Goal: Information Seeking & Learning: Learn about a topic

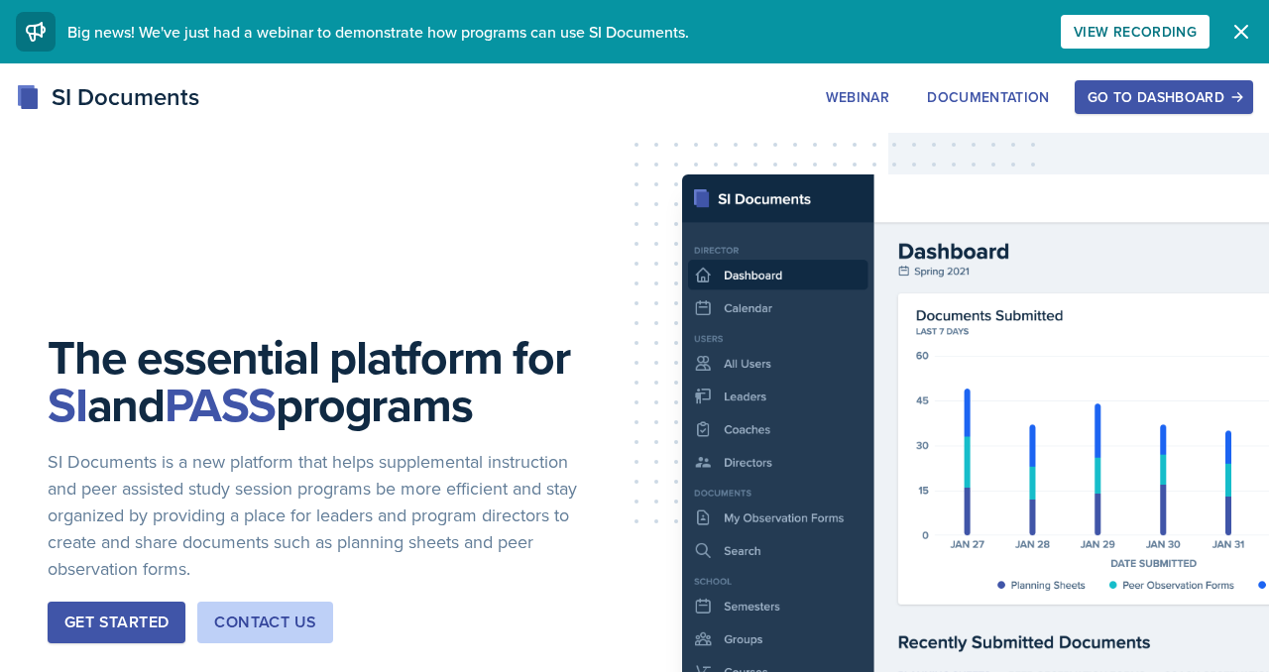
click at [1097, 105] on div "Go to Dashboard" at bounding box center [1164, 97] width 153 height 16
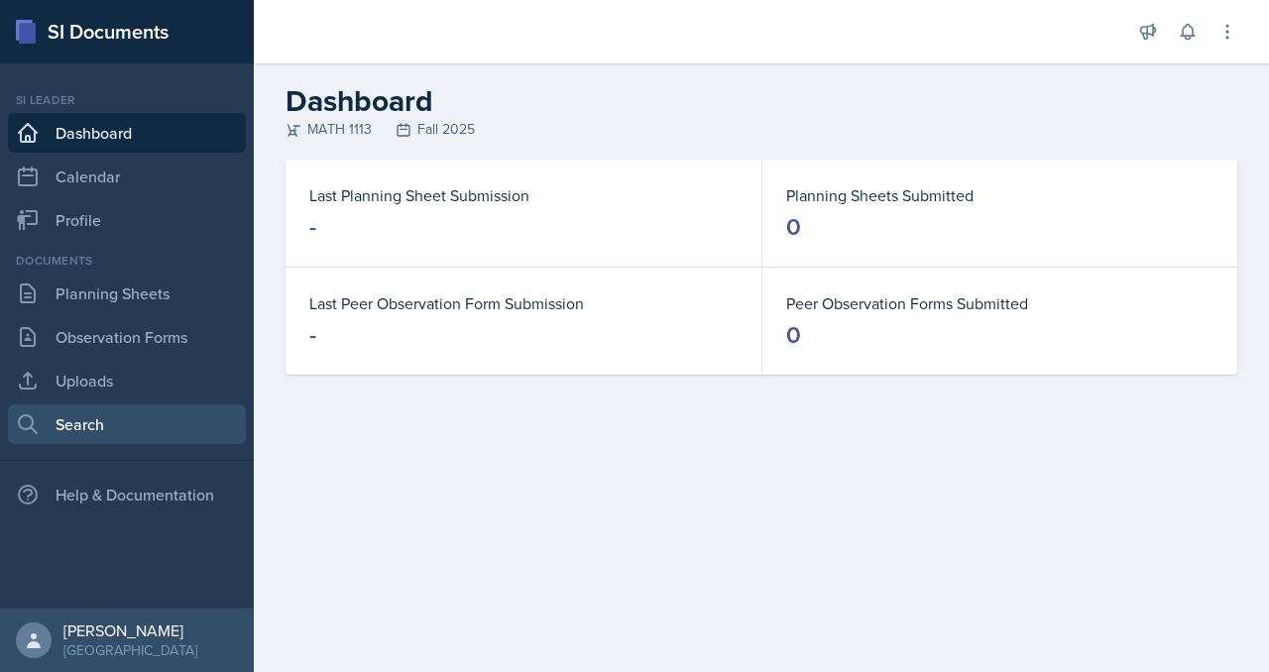
click at [116, 444] on link "Search" at bounding box center [127, 425] width 238 height 40
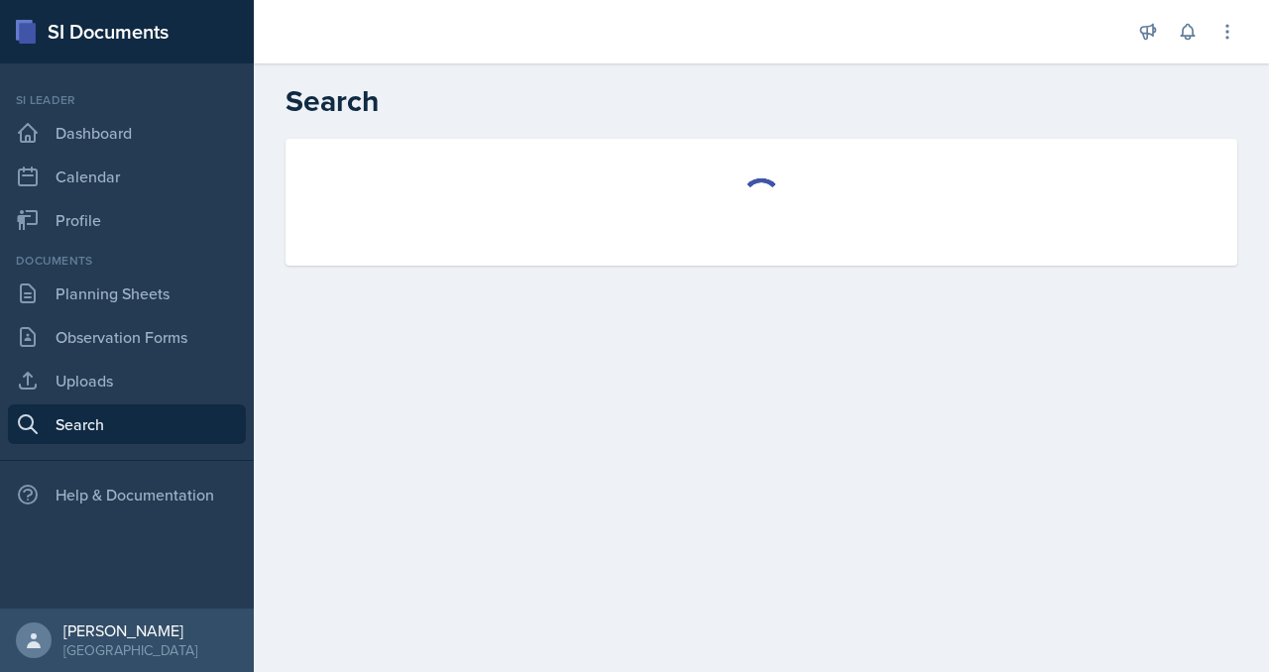
select select "all"
select select "1"
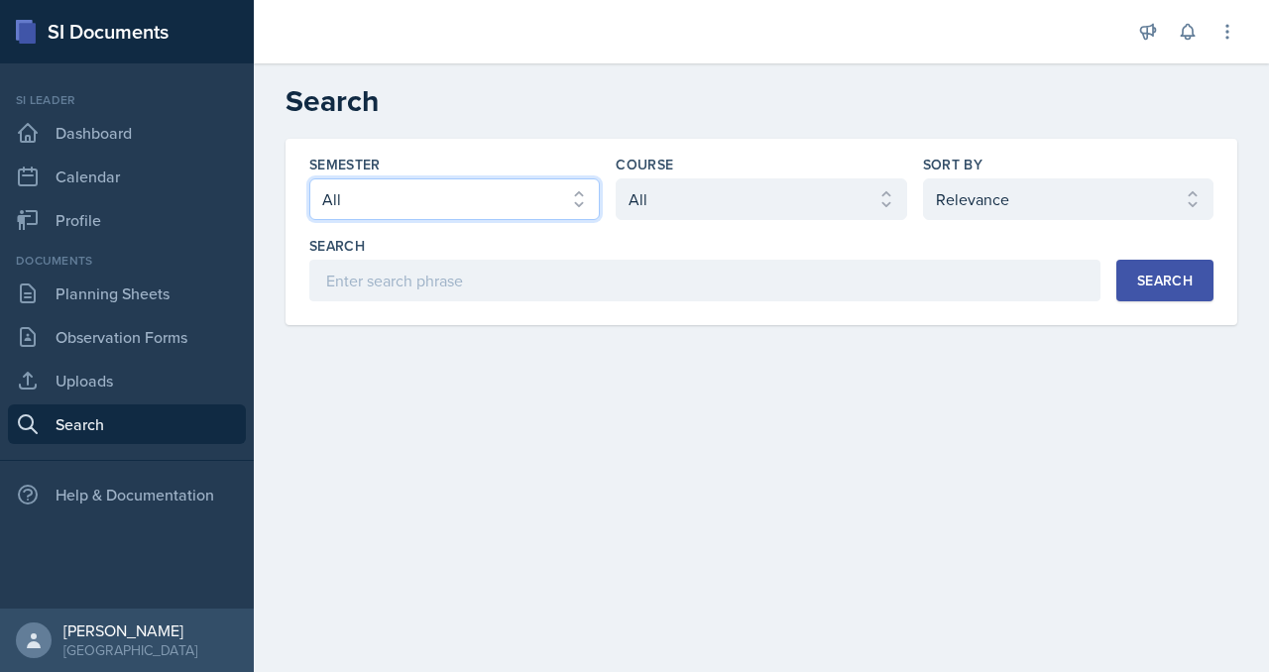
click at [443, 220] on select "Select semester All Fall 2025 Summer 2025 Spring 2025 Fall 2024 Summer 2024 Spr…" at bounding box center [454, 199] width 291 height 42
select select "2bed604d-1099-4043-b1bc-2365e8740244"
click at [387, 220] on select "Select semester All Fall 2025 Summer 2025 Spring 2025 Fall 2024 Summer 2024 Spr…" at bounding box center [454, 199] width 291 height 42
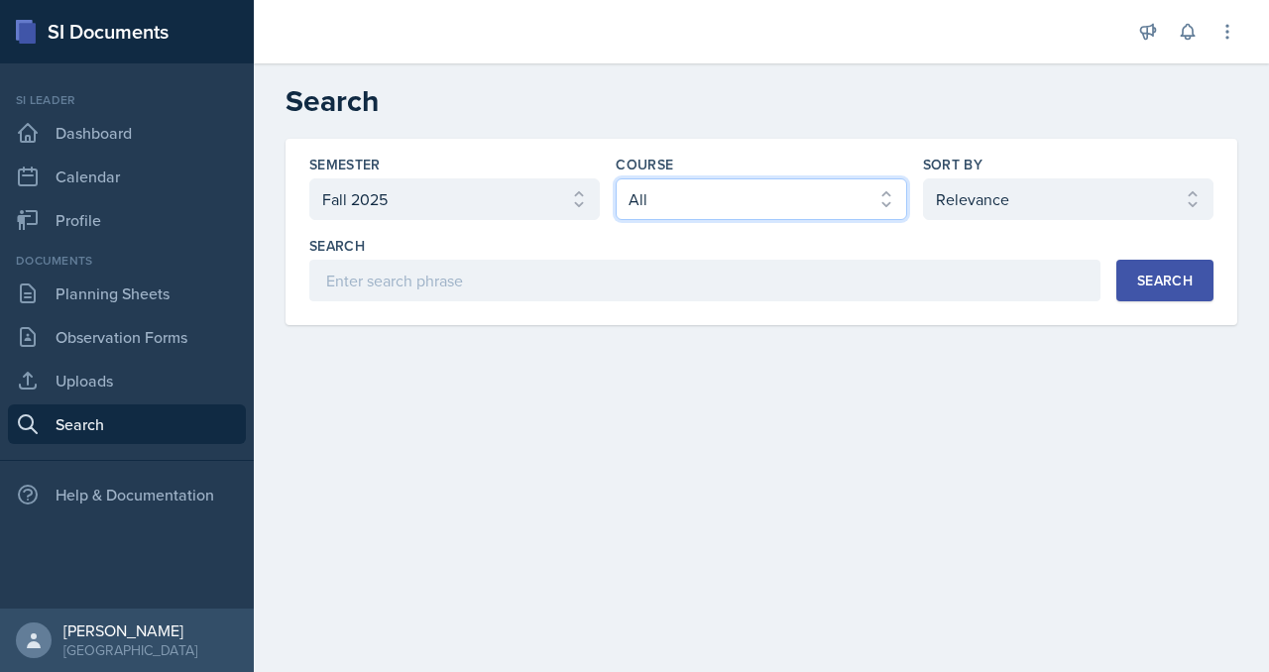
click at [688, 220] on select "Select course All ACCT 2101 ACCT 2102 ACCT 4050 ANTH 1102 ANTH 3301 ARCH 1000 A…" at bounding box center [761, 199] width 291 height 42
select select "3c4b3565-585b-46e2-bb66-4719410f632f"
click at [664, 220] on select "Select course All ACCT 2101 ACCT 2102 ACCT 4050 ANTH 1102 ANTH 3301 ARCH 1000 A…" at bounding box center [761, 199] width 291 height 42
click at [1116, 301] on button "Search" at bounding box center [1164, 281] width 97 height 42
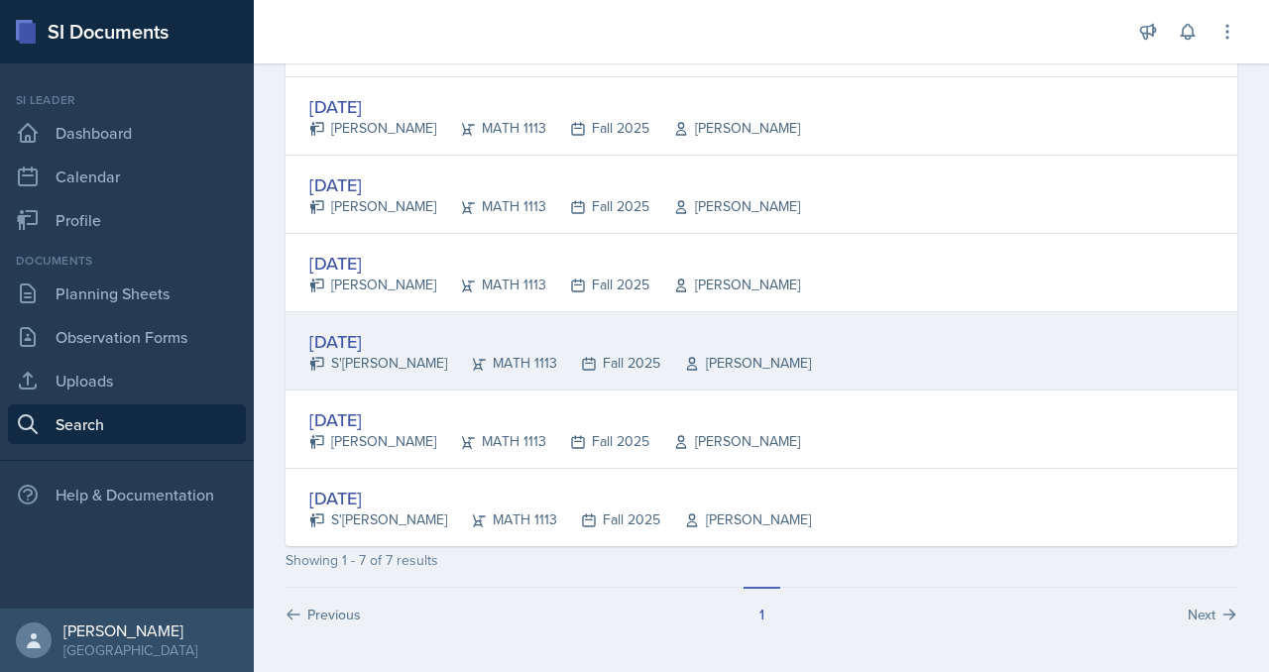
scroll to position [660, 0]
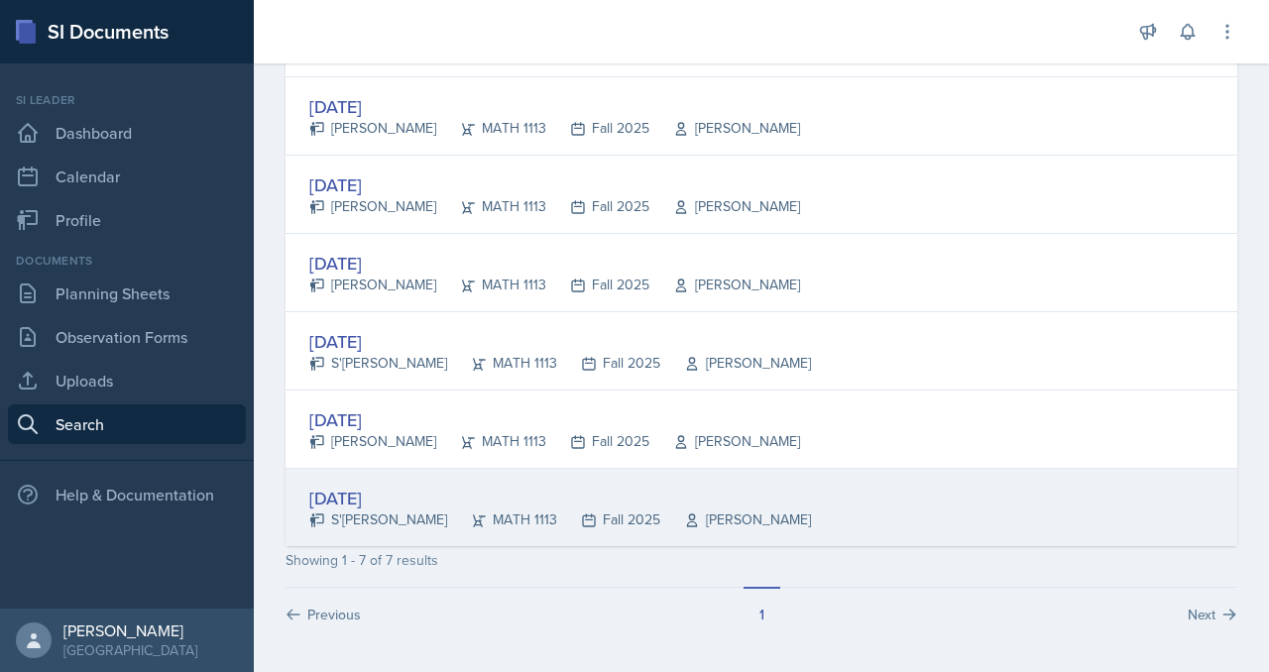
click at [465, 469] on div "[DATE] S'[PERSON_NAME] MATH 1113 Fall 2025 Pengcheng Xiao" at bounding box center [762, 507] width 952 height 77
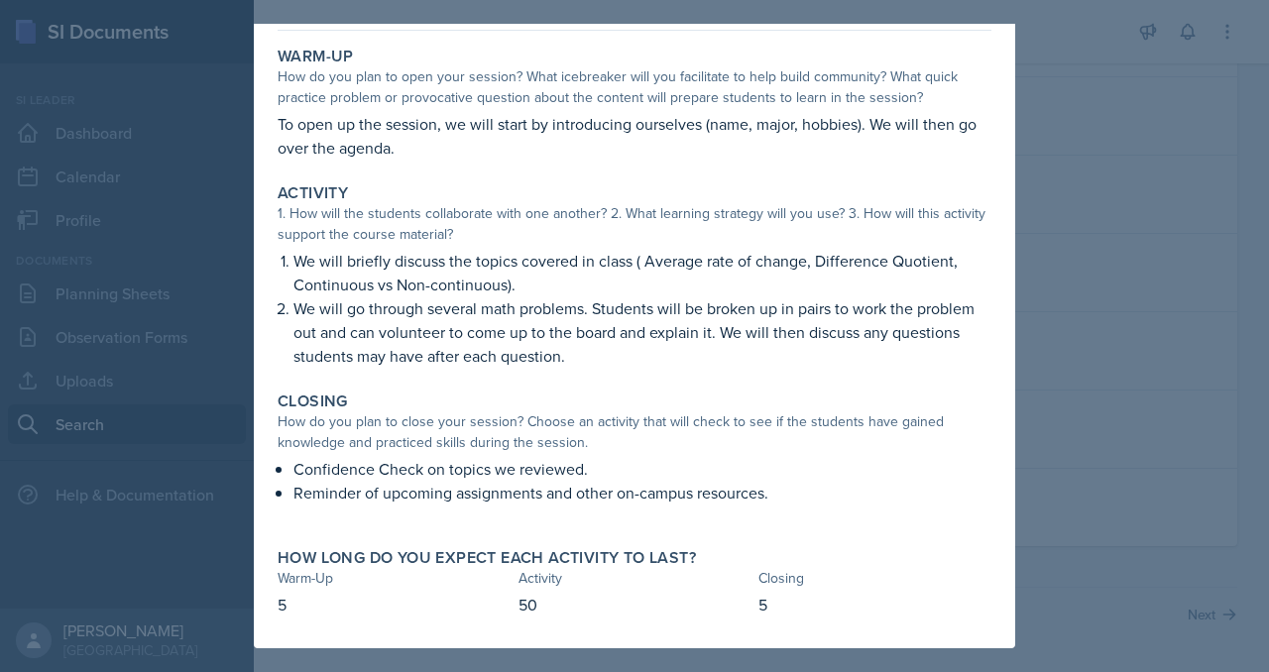
scroll to position [98, 0]
click at [1138, 337] on div at bounding box center [634, 336] width 1269 height 672
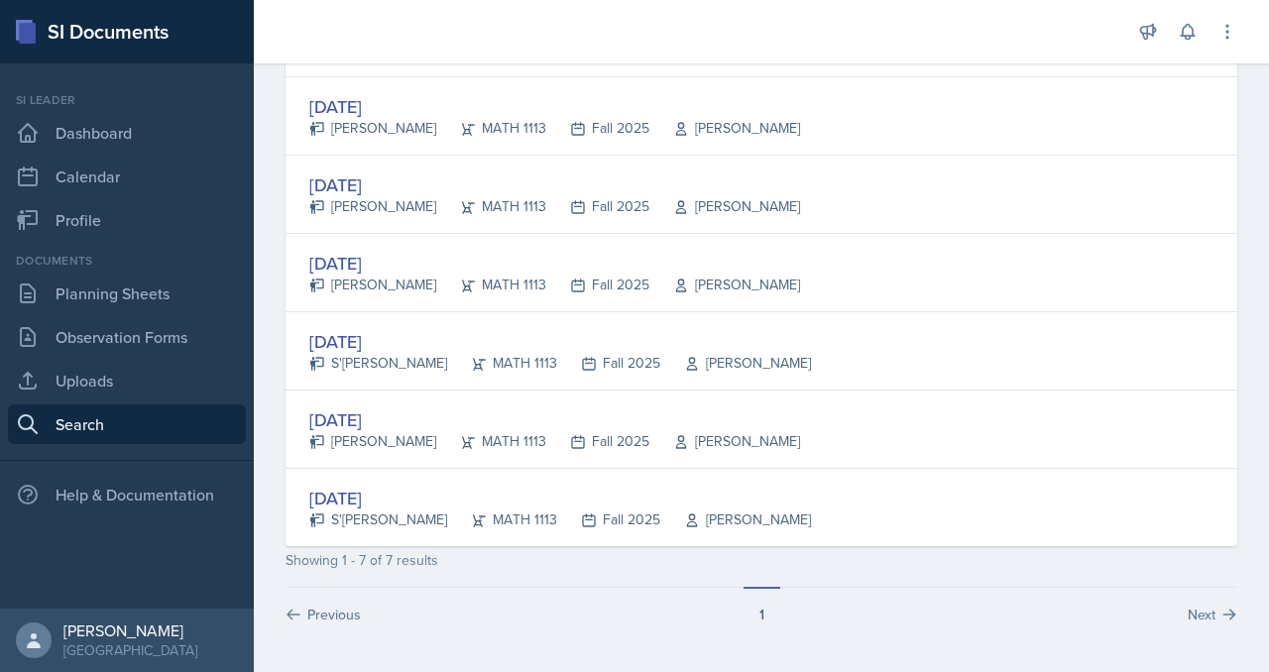
click at [452, 328] on div "[DATE]" at bounding box center [560, 341] width 502 height 27
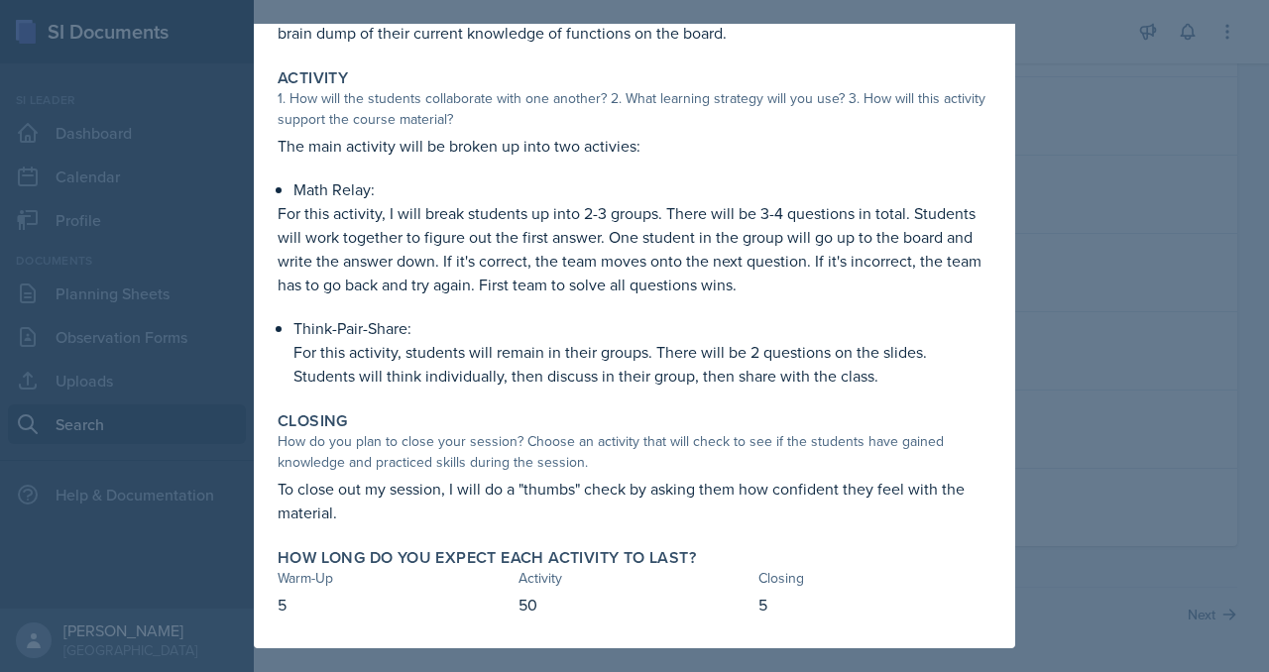
scroll to position [201, 0]
click at [1150, 72] on div at bounding box center [634, 336] width 1269 height 672
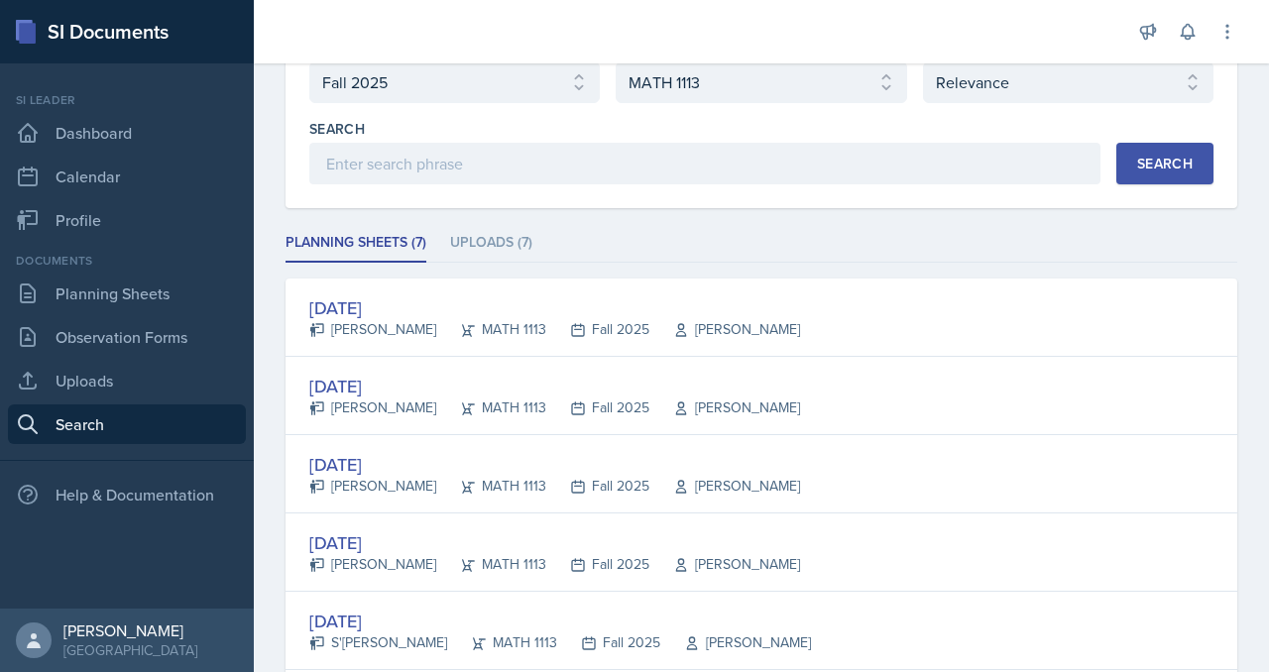
scroll to position [0, 0]
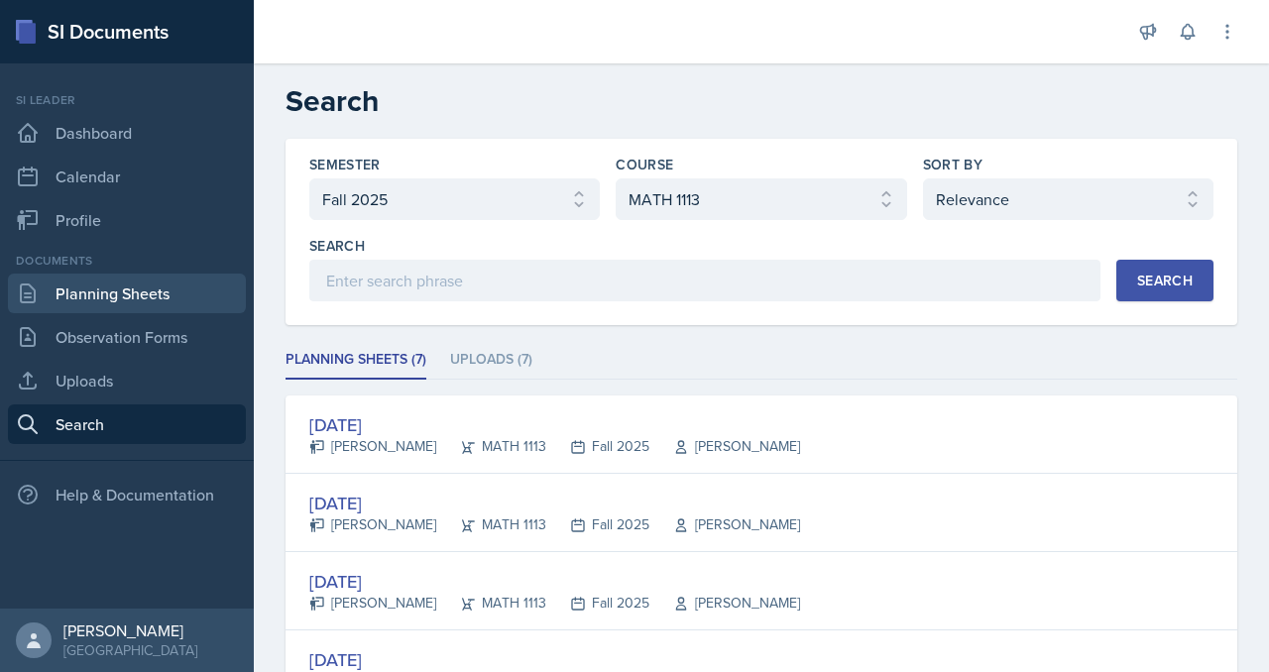
click at [93, 313] on link "Planning Sheets" at bounding box center [127, 294] width 238 height 40
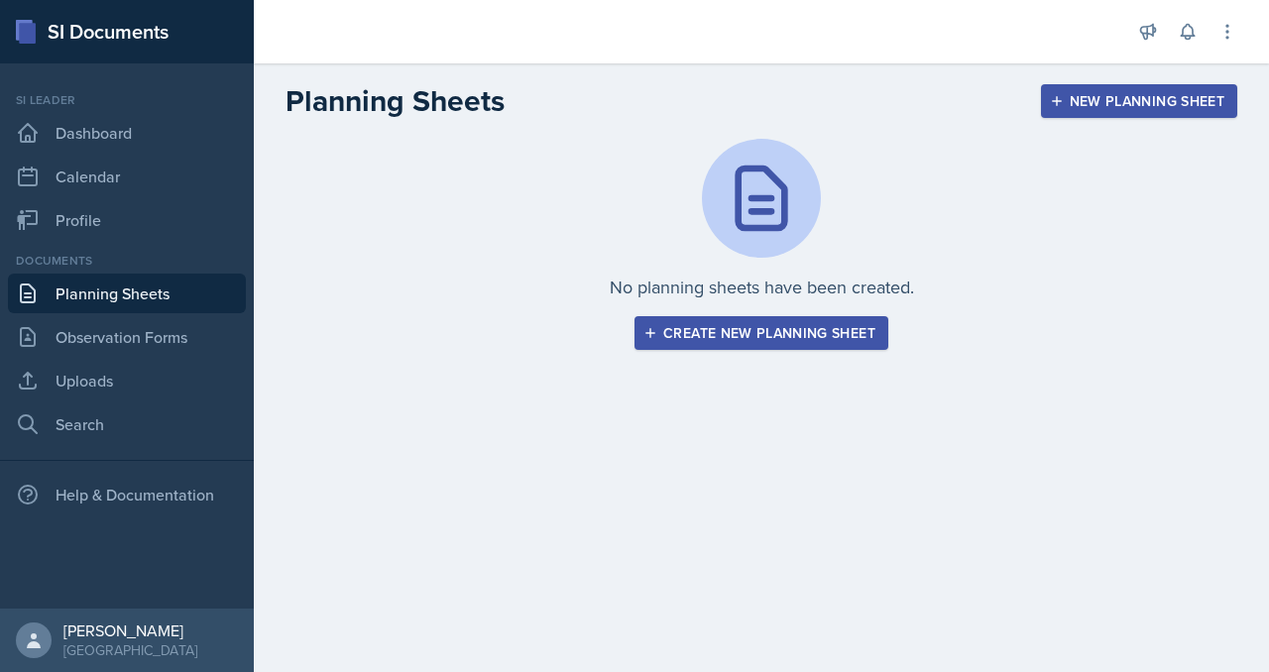
click at [117, 560] on nav "Si leader Dashboard Calendar Profile Documents Planning Sheets Observation Form…" at bounding box center [127, 335] width 254 height 545
click at [117, 444] on link "Search" at bounding box center [127, 425] width 238 height 40
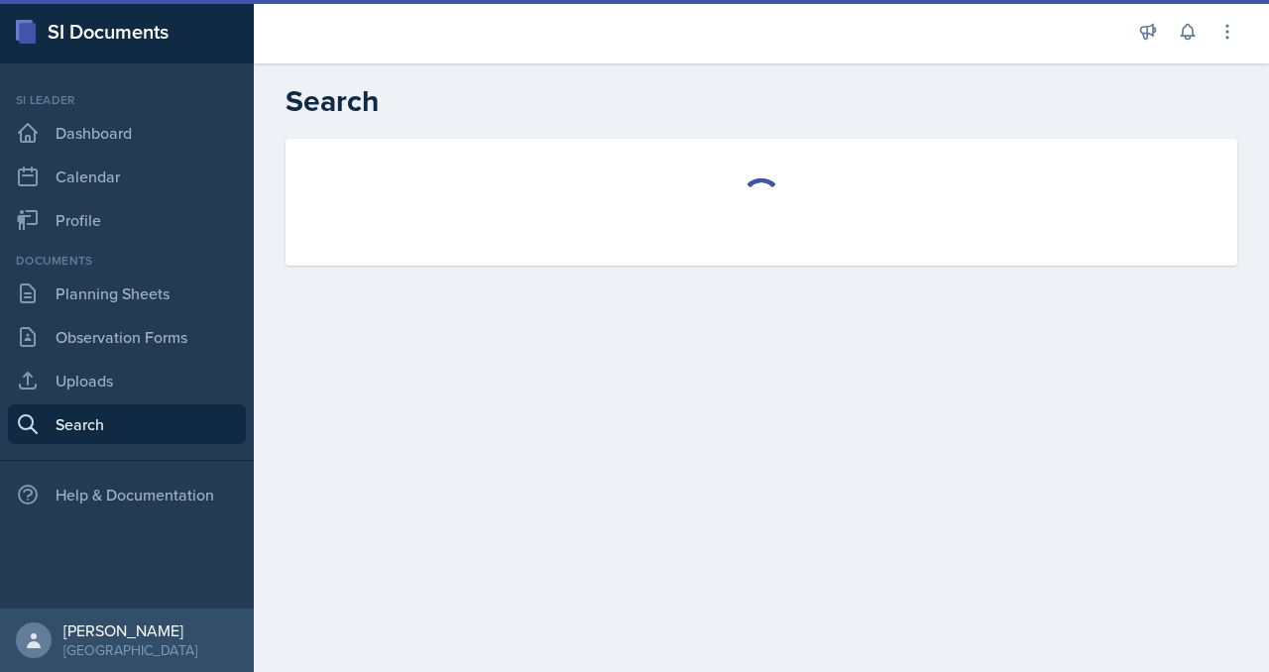
select select "all"
select select "1"
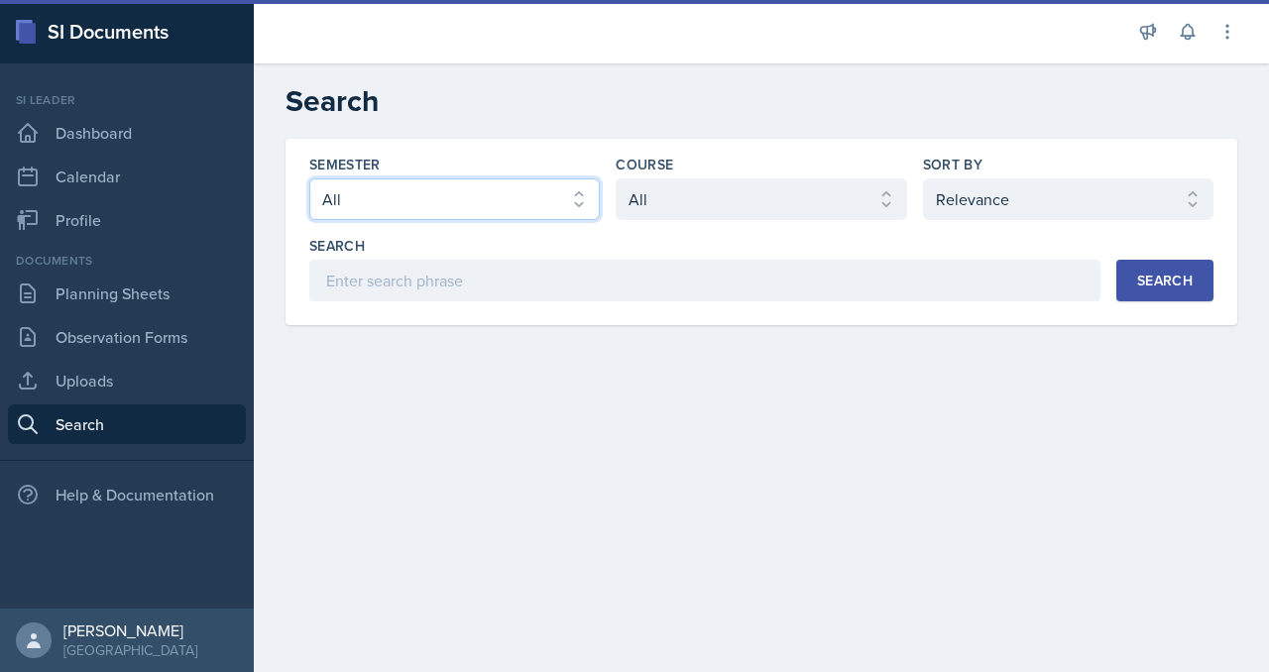
click at [596, 220] on select "Select semester All Fall 2025 Summer 2025 Spring 2025 Fall 2024 Summer 2024 Spr…" at bounding box center [454, 199] width 291 height 42
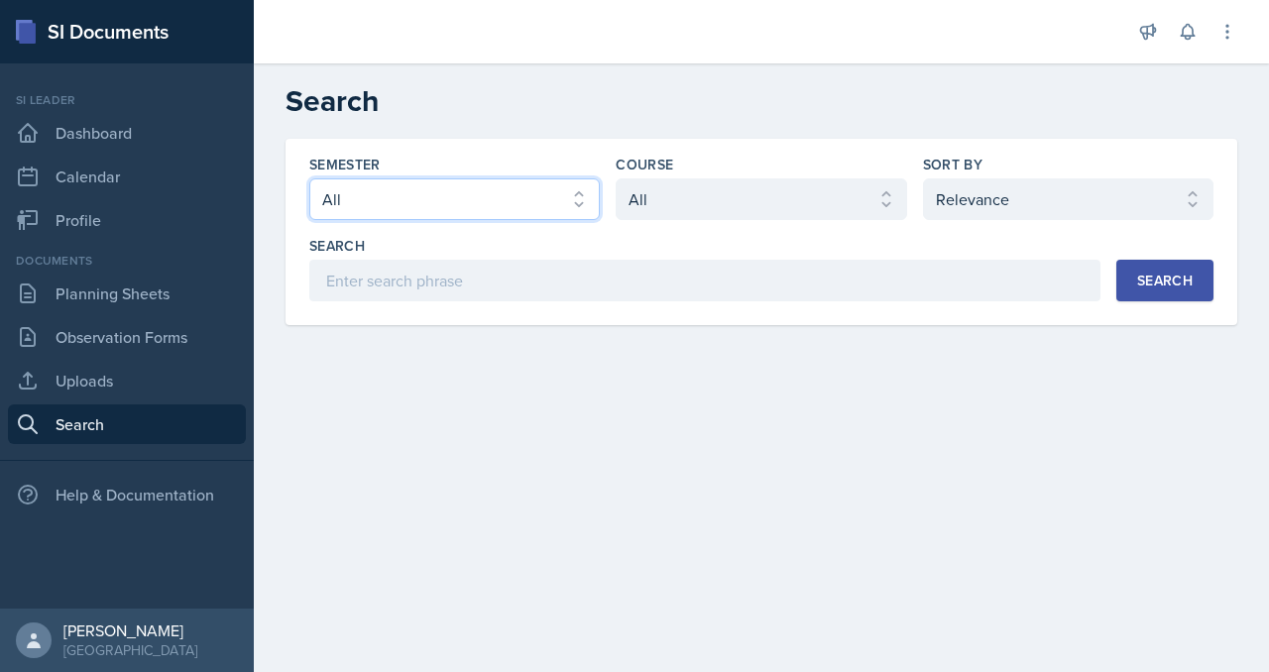
select select "2bed604d-1099-4043-b1bc-2365e8740244"
click at [387, 220] on select "Select semester All Fall 2025 Summer 2025 Spring 2025 Fall 2024 Summer 2024 Spr…" at bounding box center [454, 199] width 291 height 42
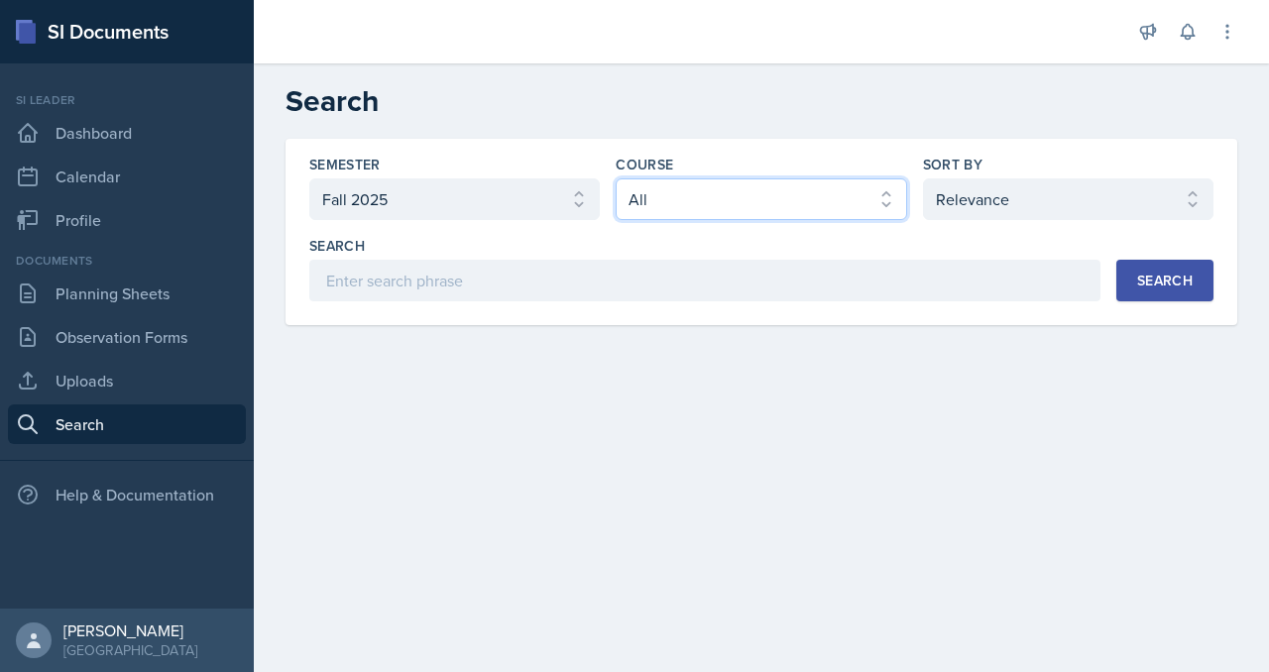
click at [741, 220] on select "Select course All ACCT 2101 ACCT 2102 ACCT 4050 ANTH 1102 ANTH 3301 ARCH 1000 A…" at bounding box center [761, 199] width 291 height 42
select select "3c4b3565-585b-46e2-bb66-4719410f632f"
click at [664, 220] on select "Select course All ACCT 2101 ACCT 2102 ACCT 4050 ANTH 1102 ANTH 3301 ARCH 1000 A…" at bounding box center [761, 199] width 291 height 42
click at [1137, 289] on div "Search" at bounding box center [1165, 281] width 56 height 16
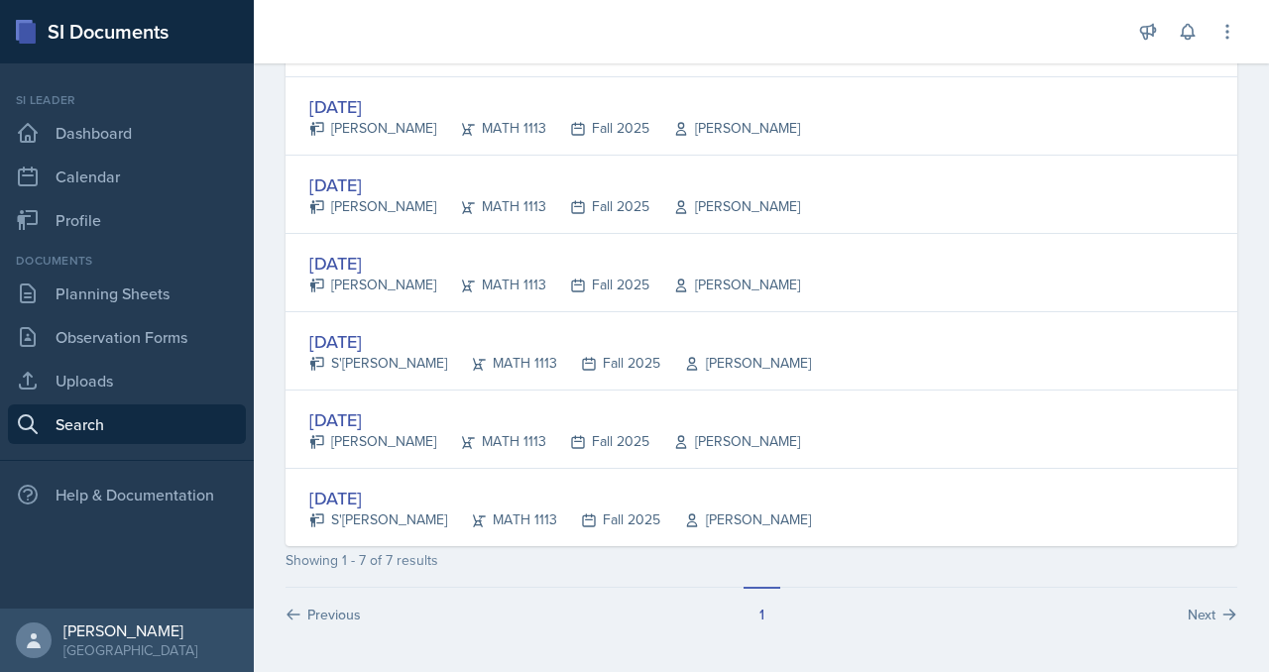
scroll to position [660, 0]
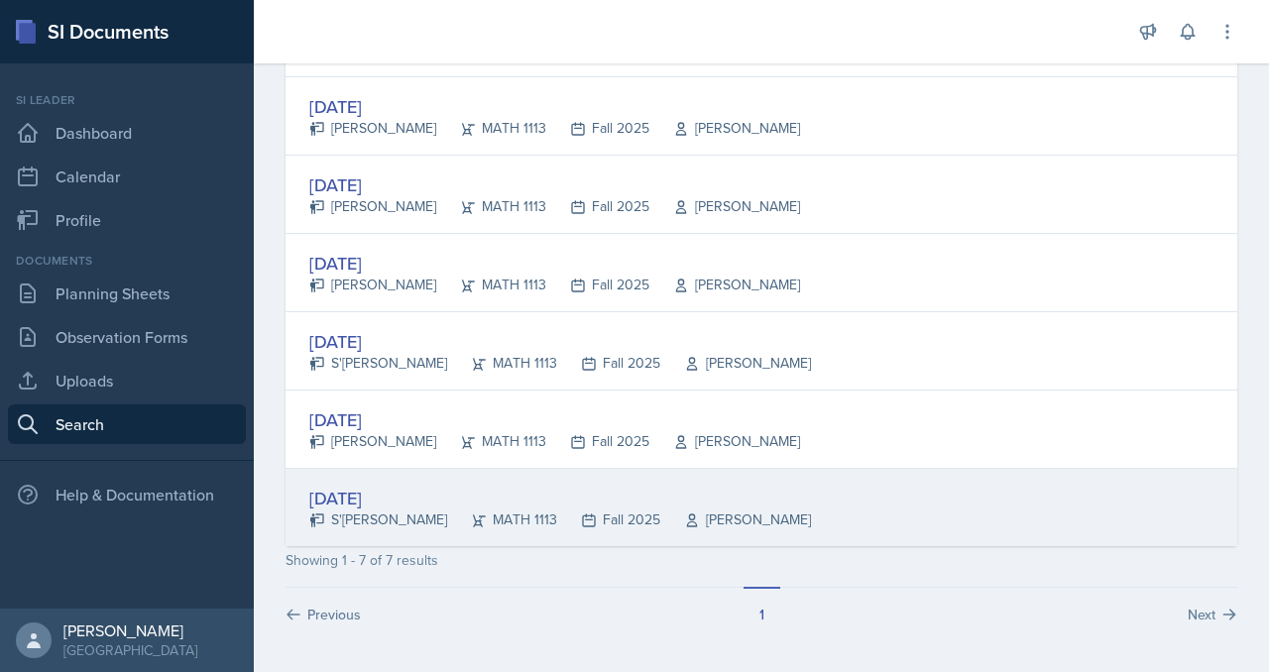
click at [468, 485] on div "[DATE]" at bounding box center [560, 498] width 502 height 27
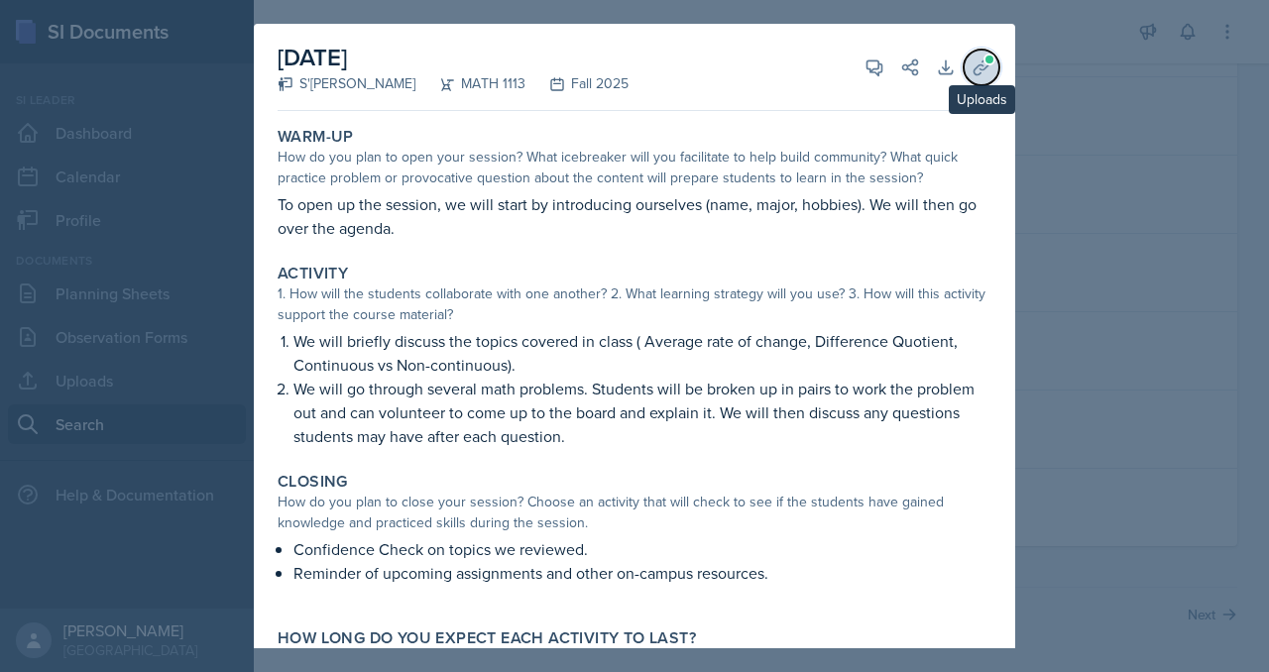
click at [996, 65] on span at bounding box center [990, 60] width 12 height 12
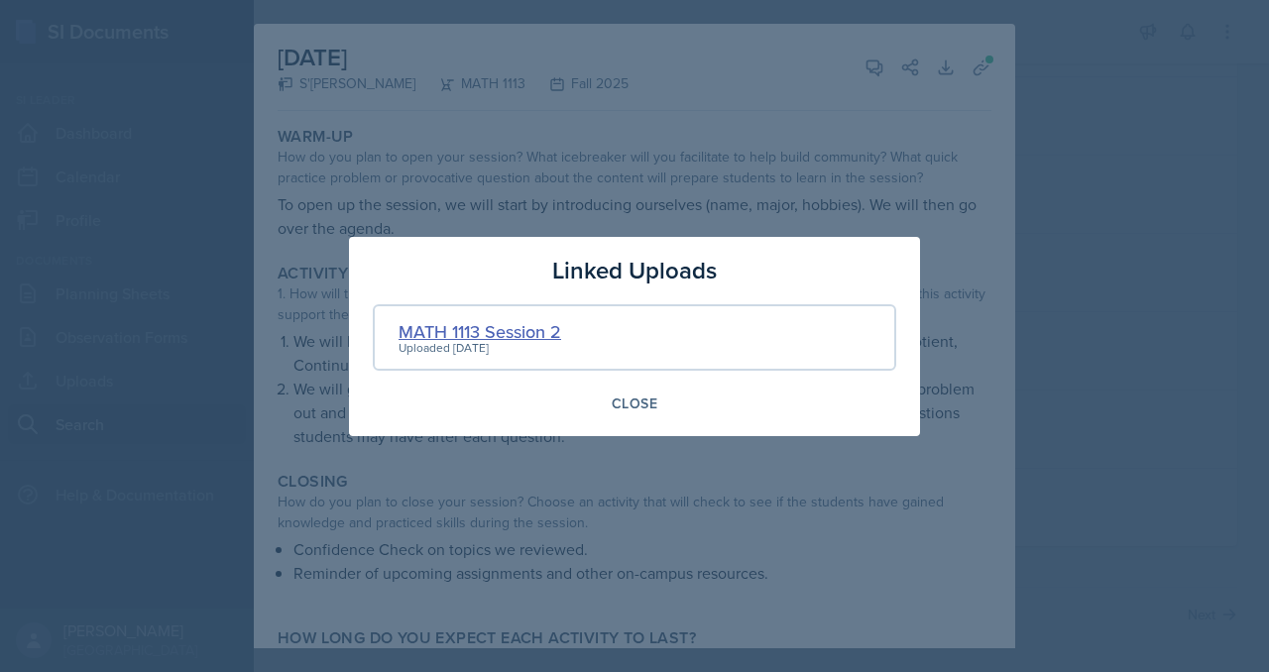
click at [461, 326] on div "MATH 1113 Session 2" at bounding box center [480, 331] width 163 height 27
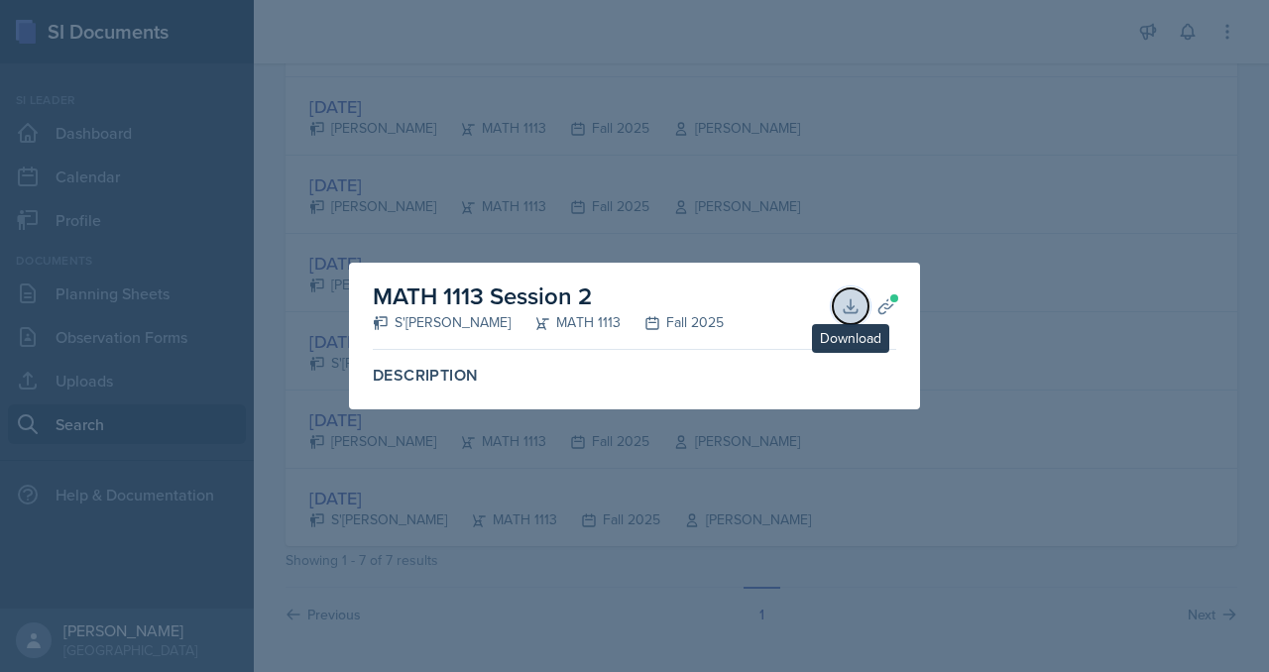
click at [861, 296] on icon at bounding box center [851, 306] width 20 height 20
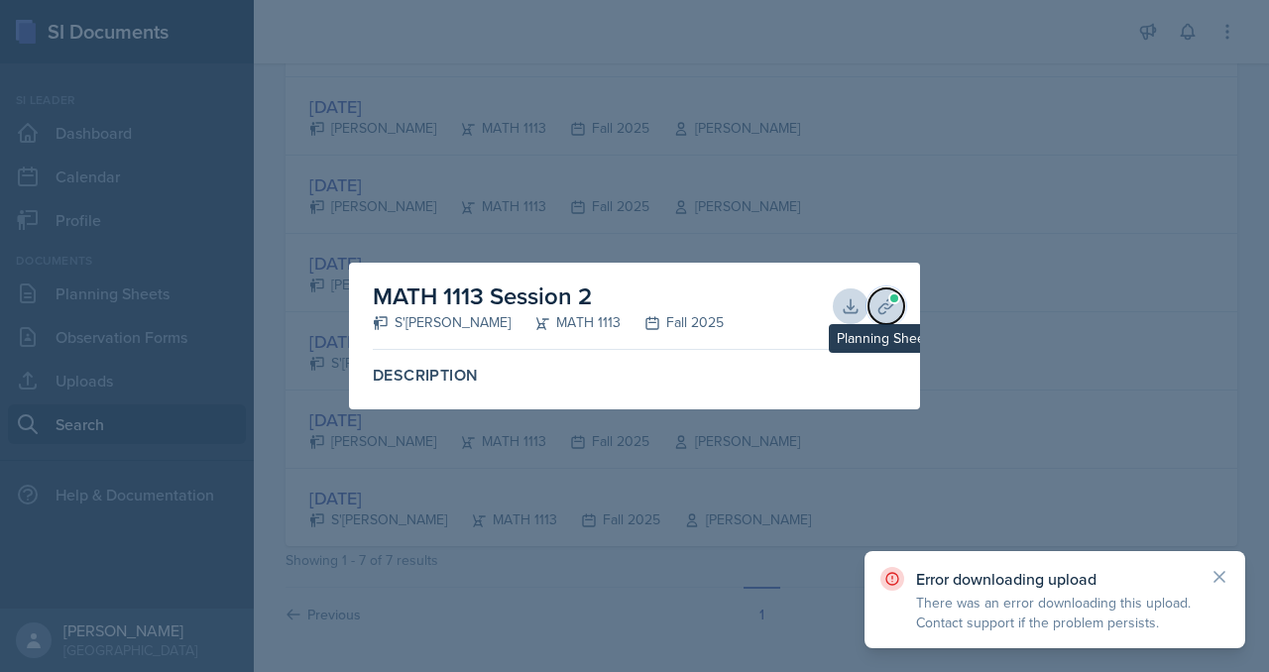
click at [900, 293] on span at bounding box center [894, 299] width 12 height 12
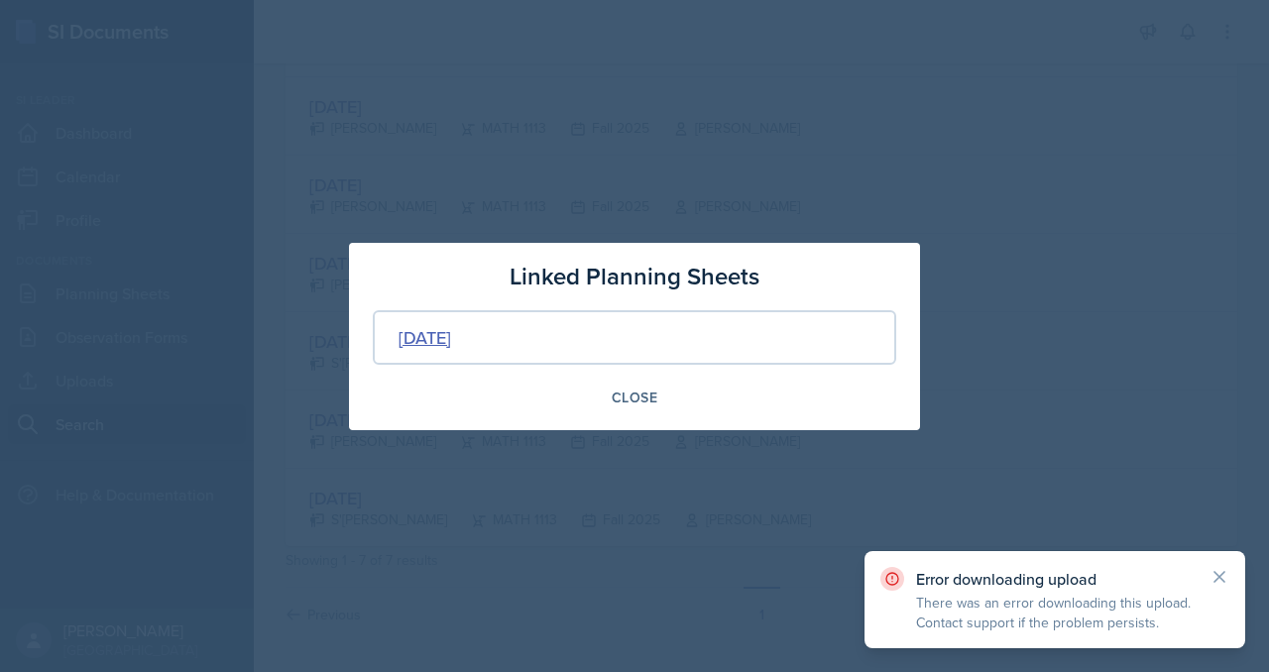
click at [448, 338] on div "[DATE]" at bounding box center [425, 337] width 53 height 27
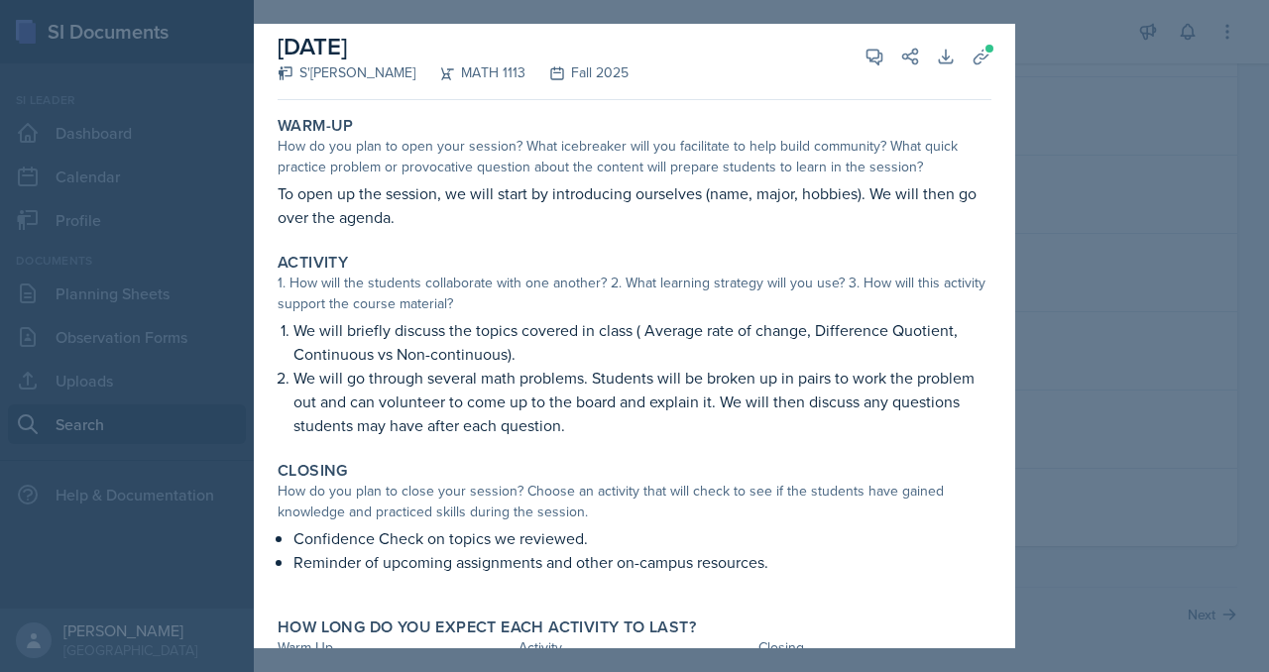
scroll to position [0, 0]
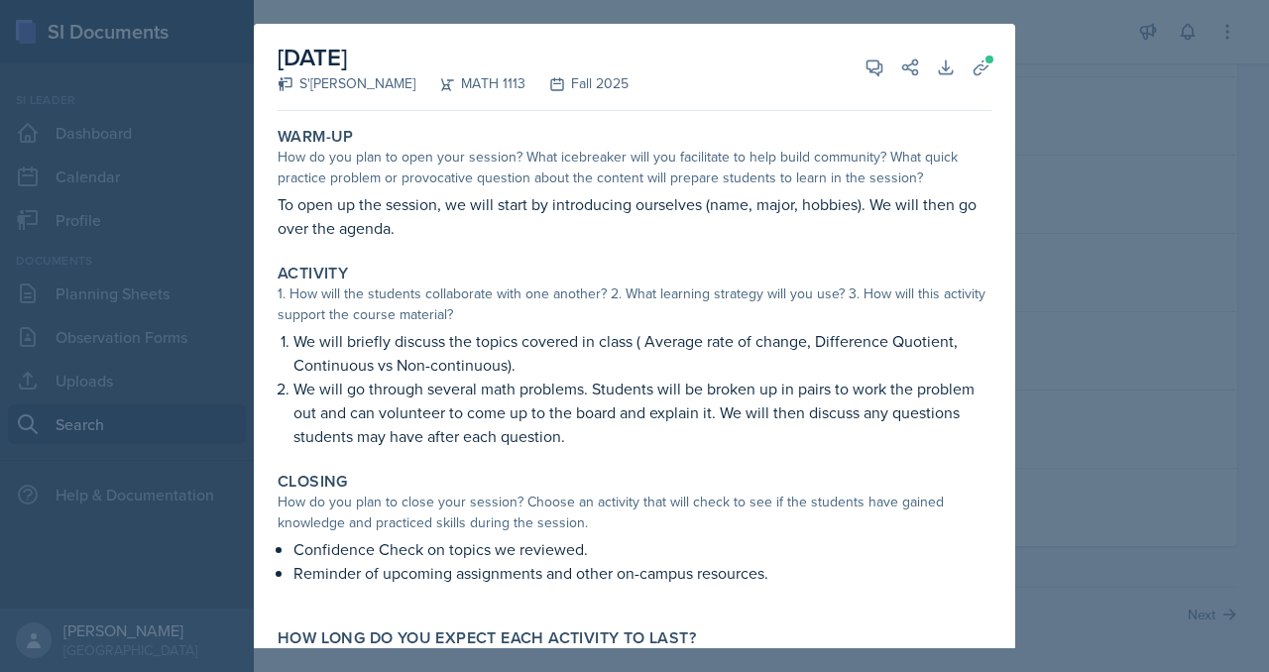
click at [1132, 278] on div at bounding box center [634, 336] width 1269 height 672
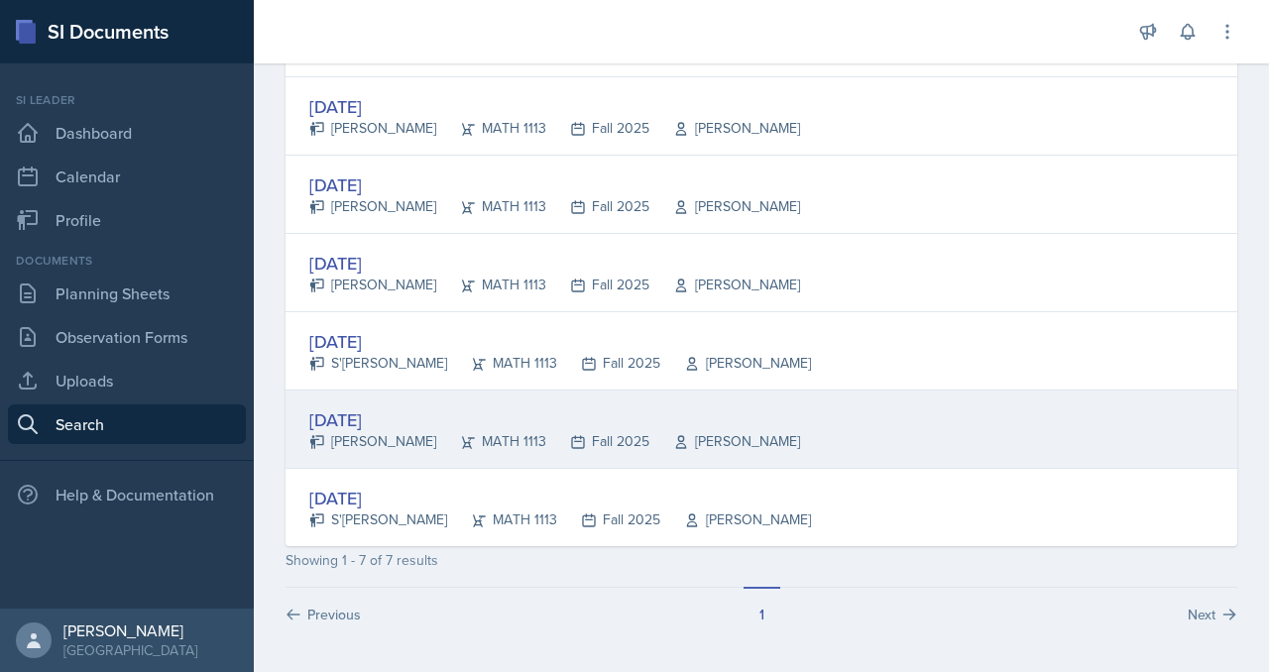
click at [479, 407] on div "[DATE]" at bounding box center [554, 420] width 491 height 27
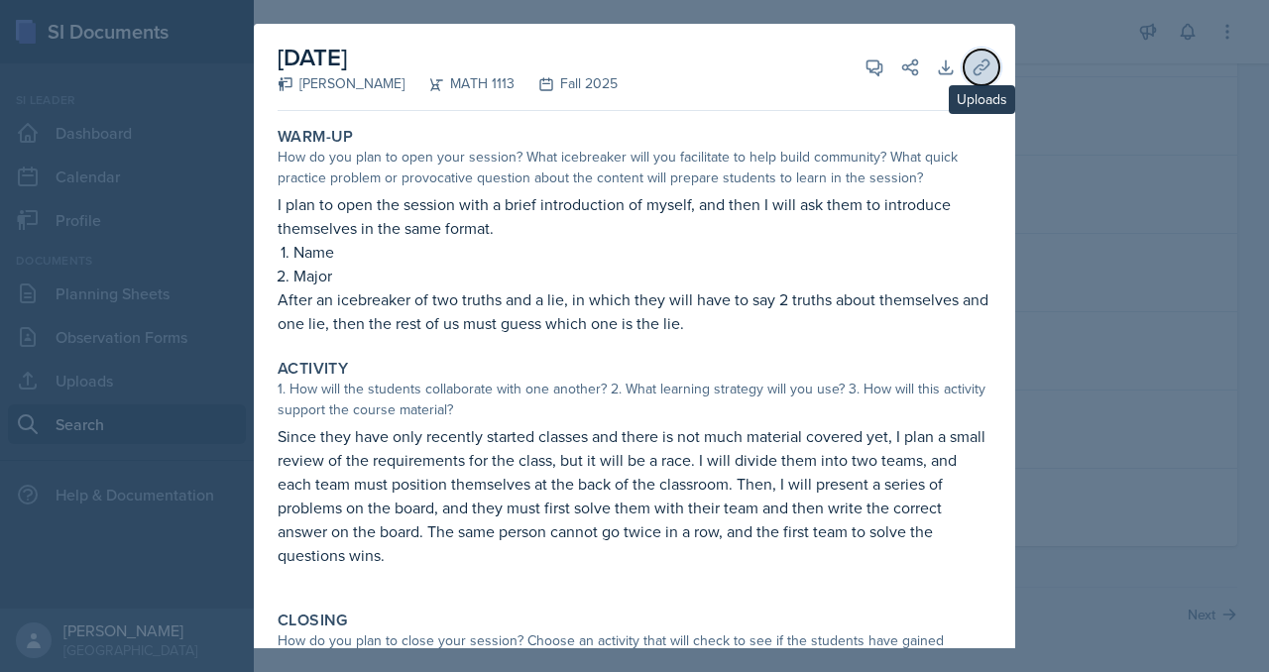
click at [999, 75] on button "Uploads" at bounding box center [982, 68] width 36 height 36
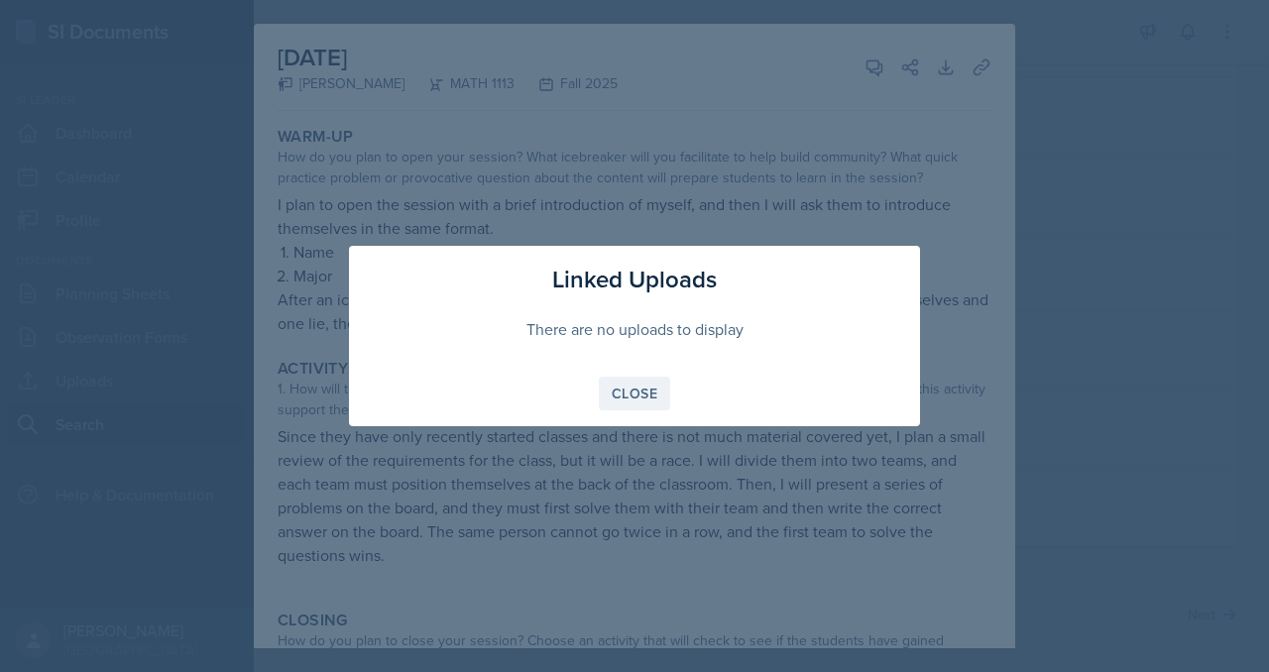
click at [616, 402] on div "Close" at bounding box center [635, 394] width 46 height 16
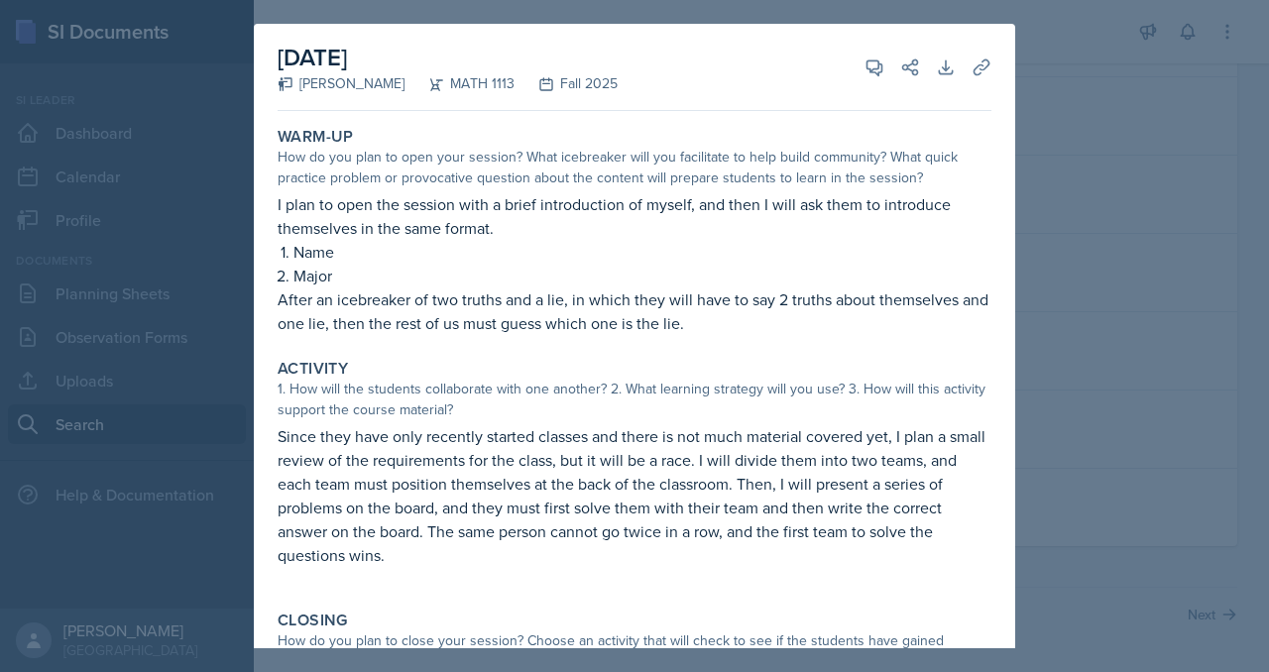
click at [1128, 349] on div at bounding box center [634, 336] width 1269 height 672
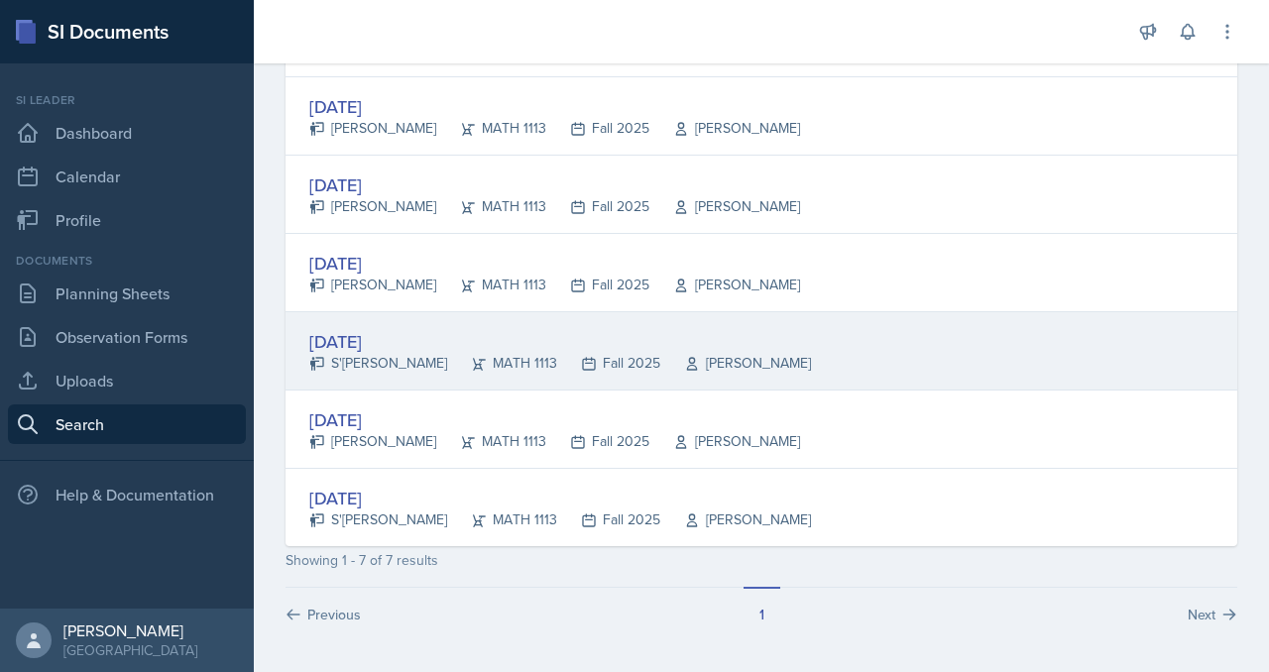
scroll to position [605, 0]
click at [460, 328] on div "[DATE]" at bounding box center [560, 341] width 502 height 27
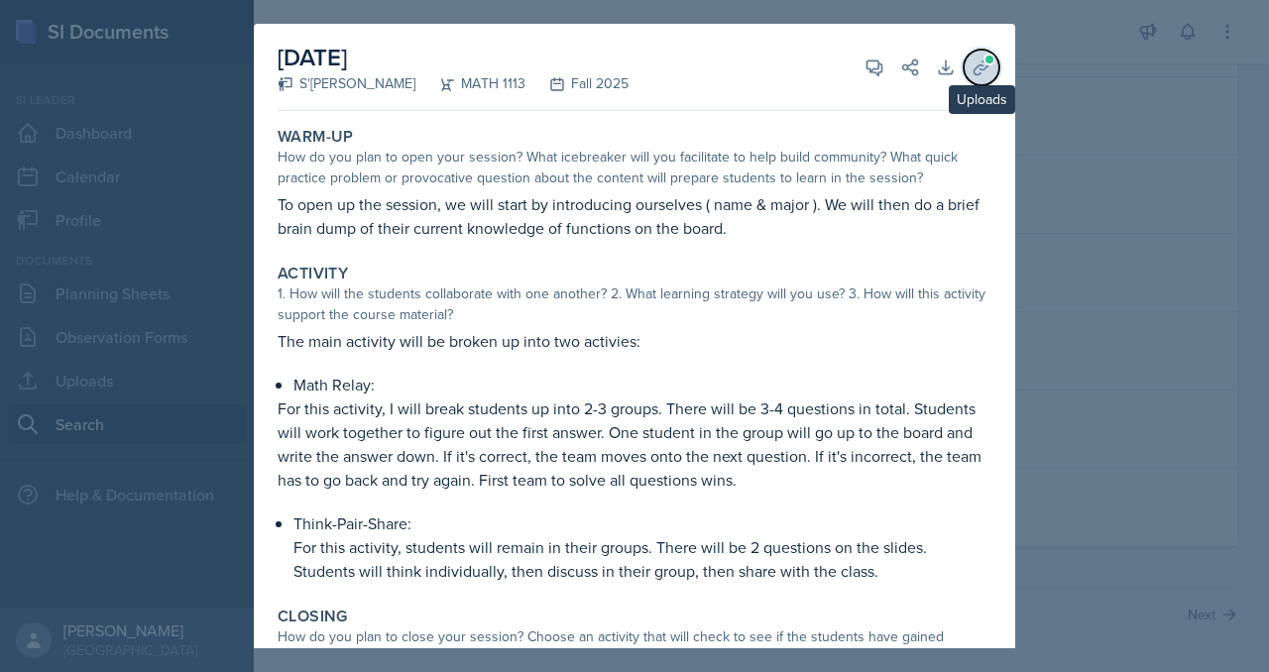
click at [992, 77] on icon at bounding box center [982, 68] width 20 height 20
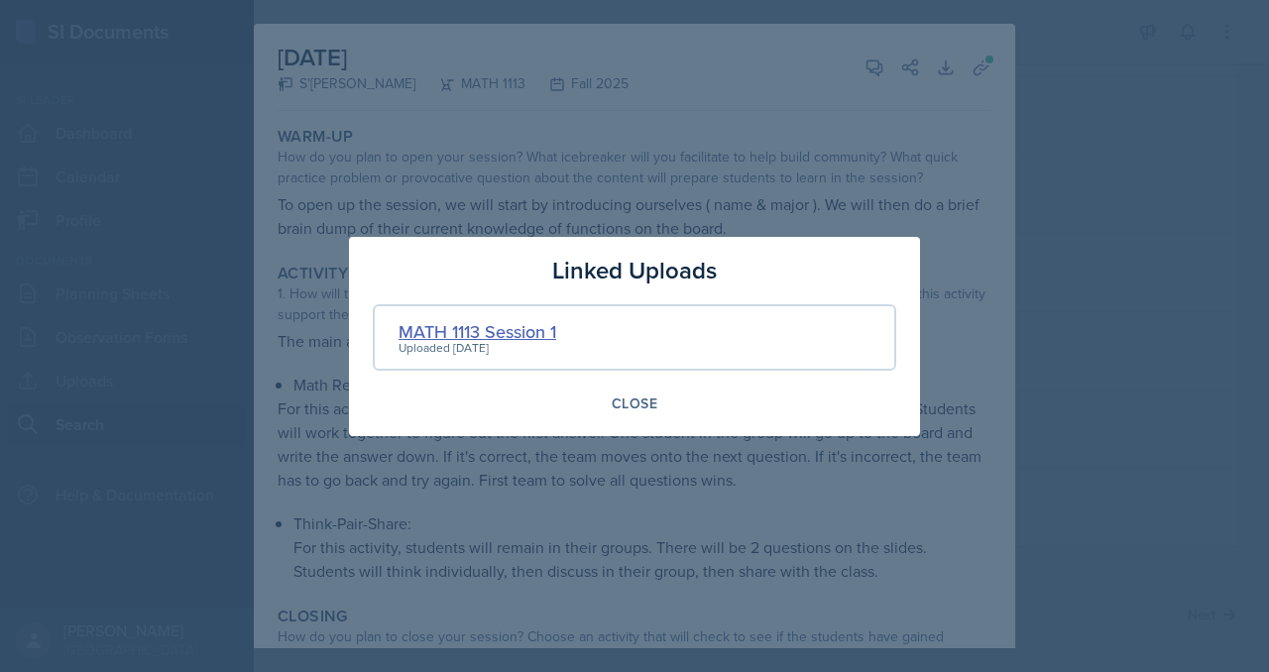
click at [478, 322] on div "MATH 1113 Session 1" at bounding box center [478, 331] width 158 height 27
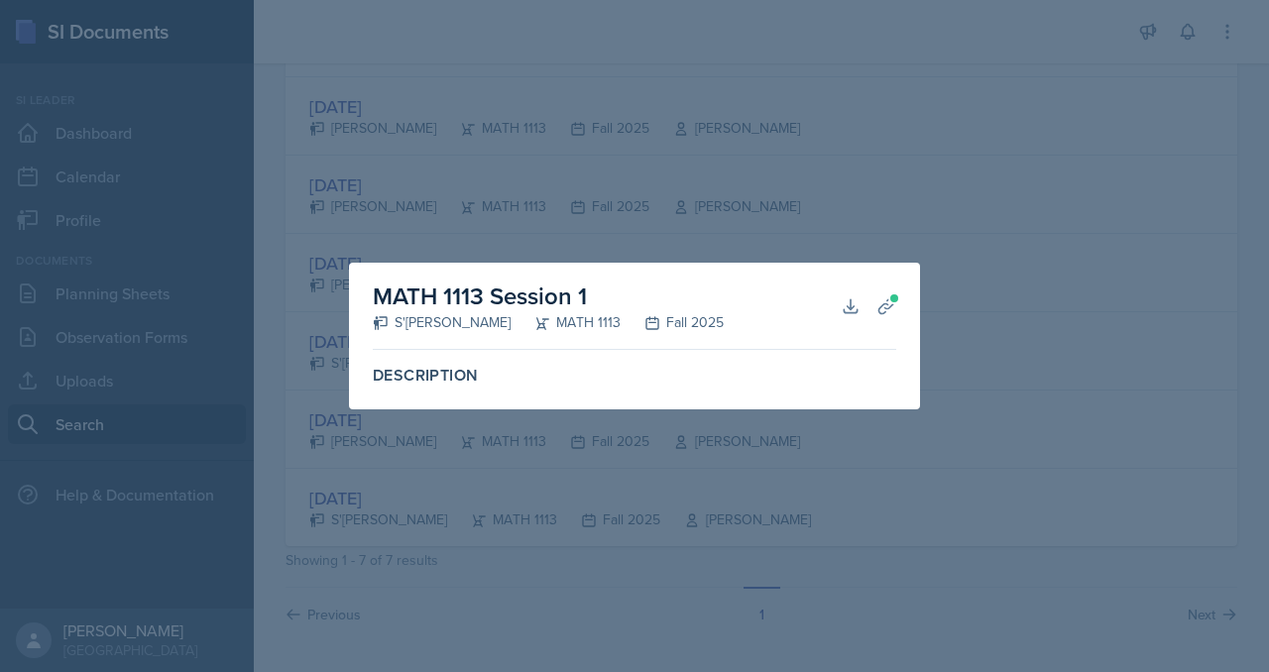
click at [379, 386] on label "Description" at bounding box center [635, 376] width 524 height 20
click at [402, 295] on h2 "MATH 1113 Session 1" at bounding box center [548, 297] width 351 height 36
click at [857, 300] on icon at bounding box center [850, 305] width 13 height 13
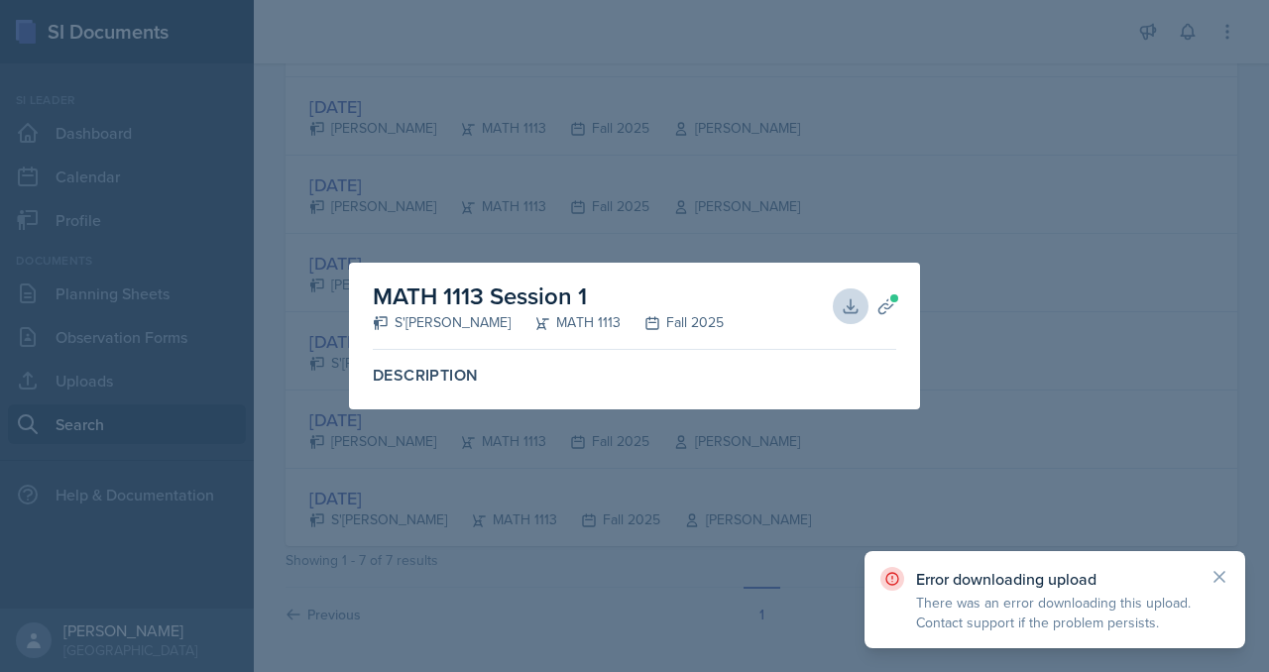
click at [1052, 285] on div at bounding box center [634, 336] width 1269 height 672
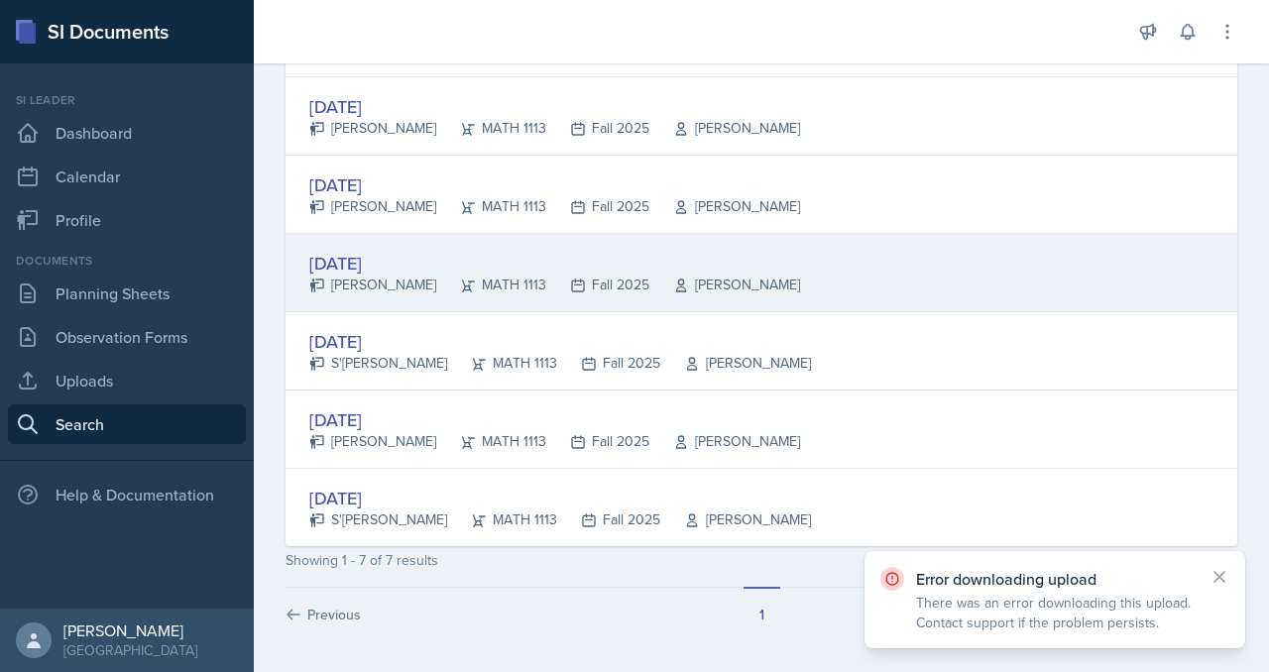
scroll to position [494, 0]
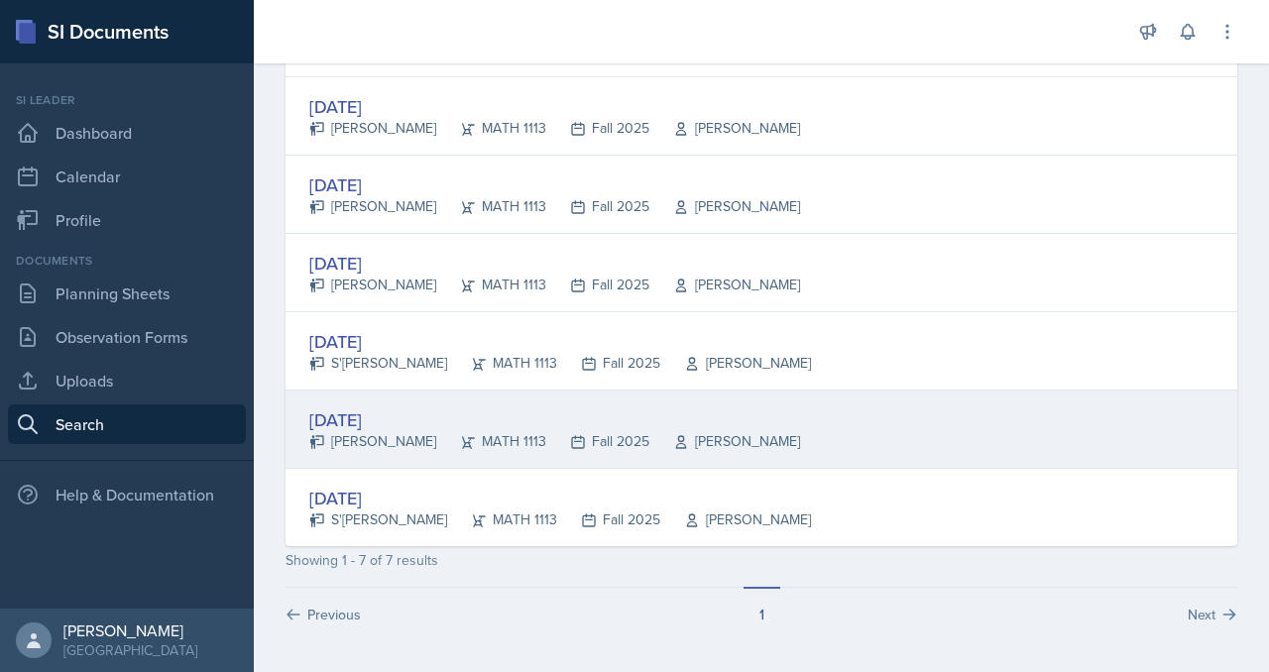
click at [1211, 469] on div "[DATE] [PERSON_NAME] MATH 1113 Fall 2025 [PERSON_NAME]" at bounding box center [762, 430] width 952 height 78
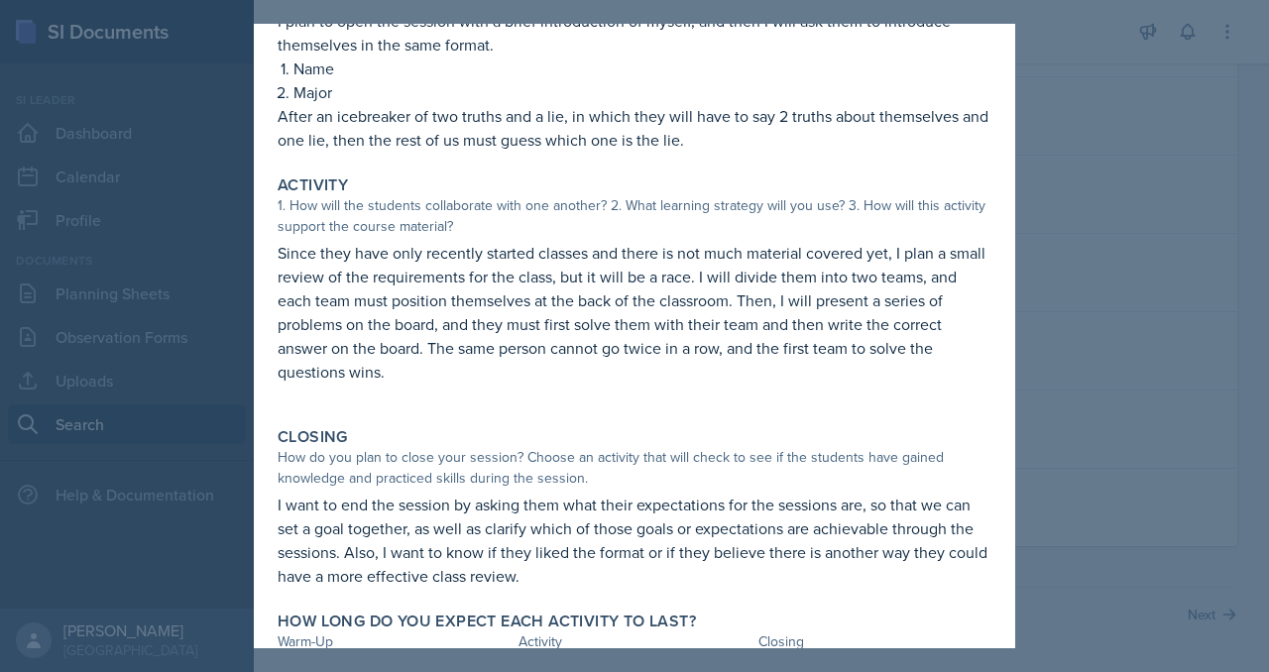
scroll to position [0, 0]
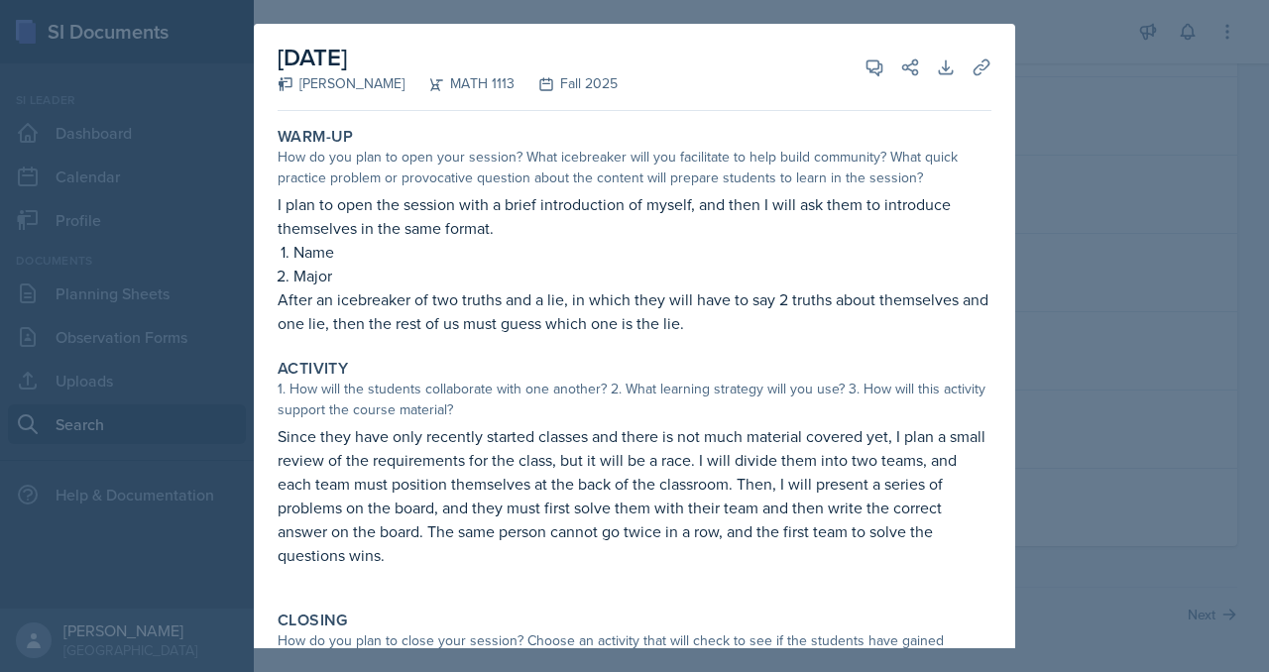
click at [1194, 311] on div at bounding box center [634, 336] width 1269 height 672
